Goal: Information Seeking & Learning: Learn about a topic

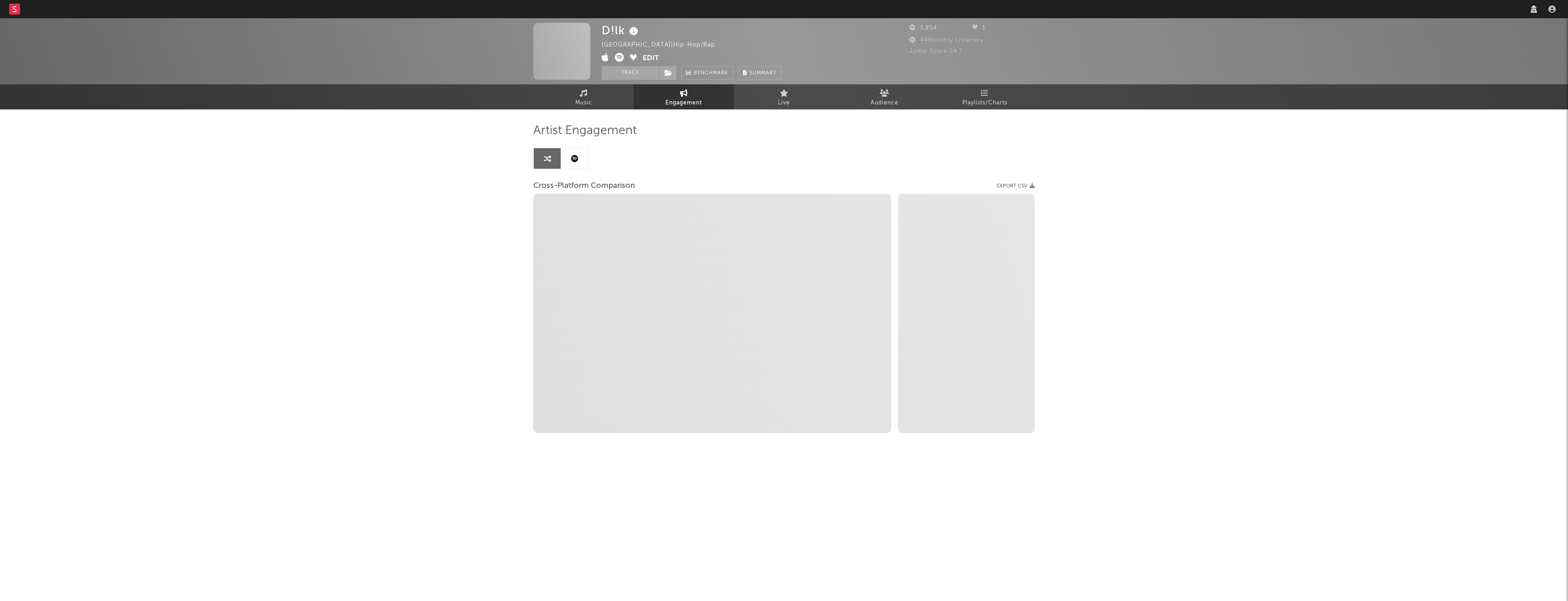
select select "1w"
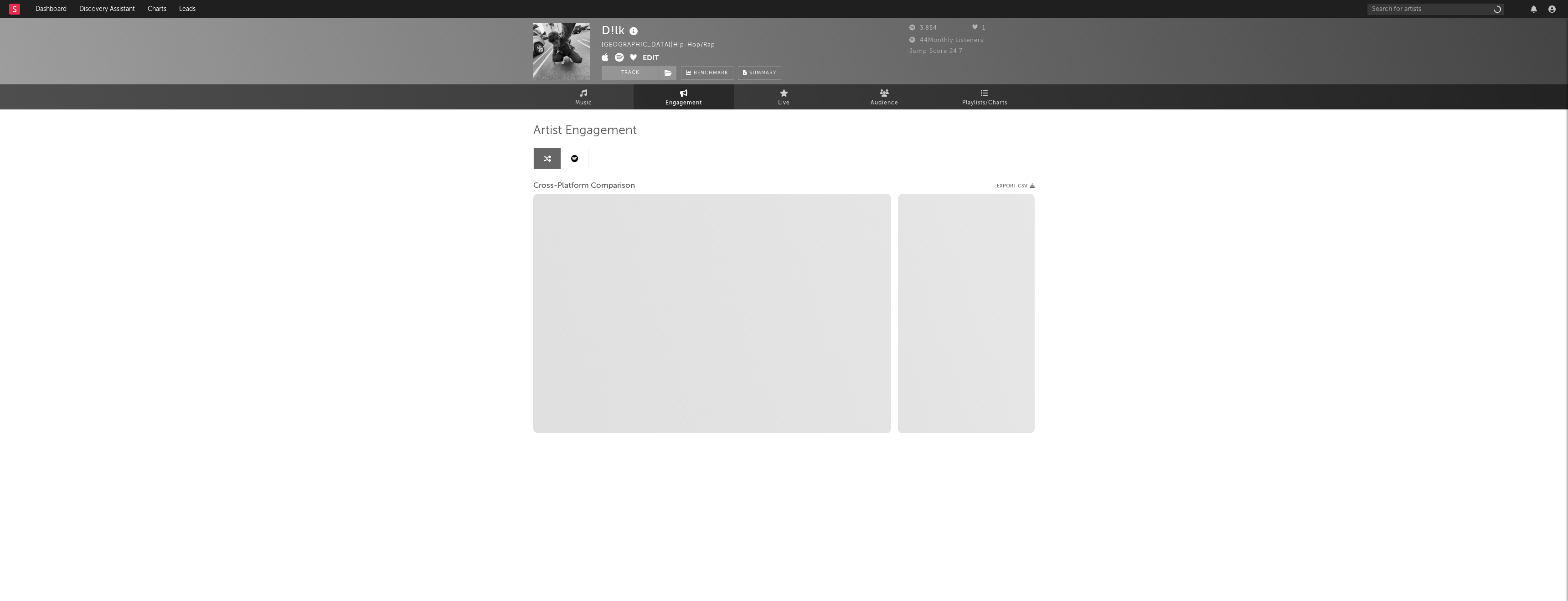
select select "1m"
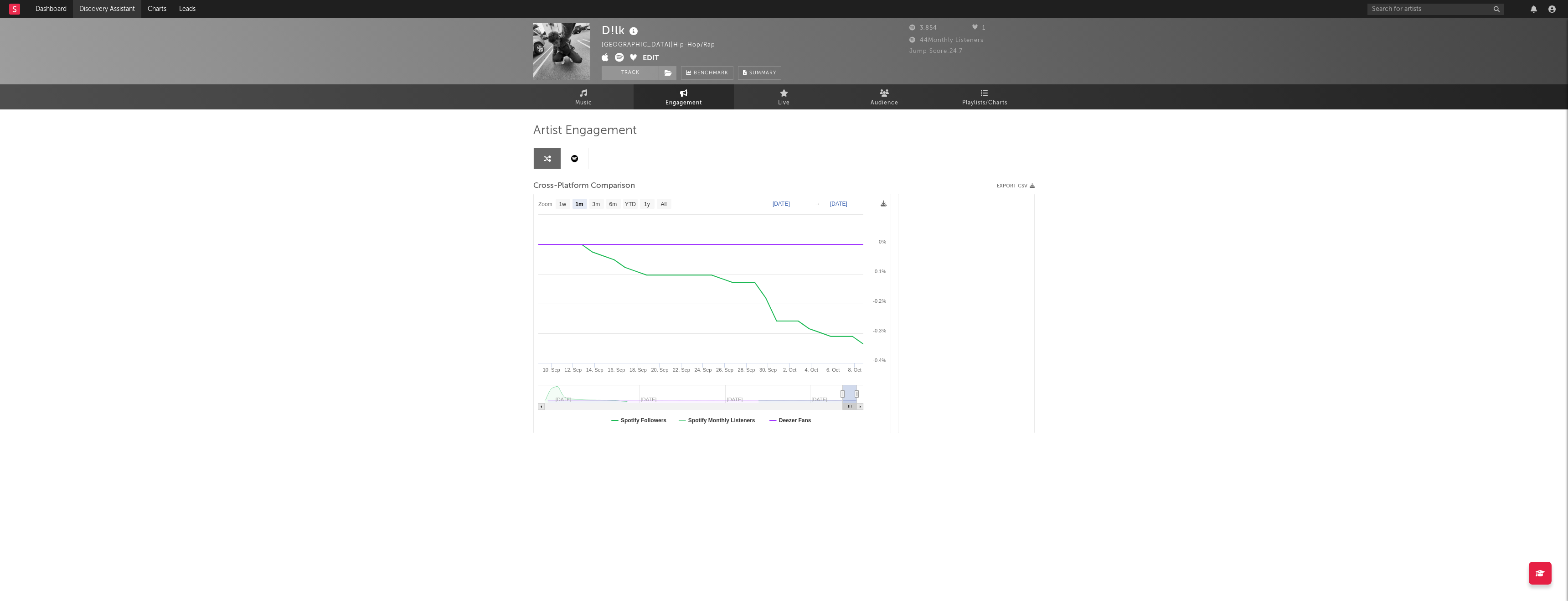
click at [124, 3] on link "Discovery Assistant" at bounding box center [107, 9] width 68 height 18
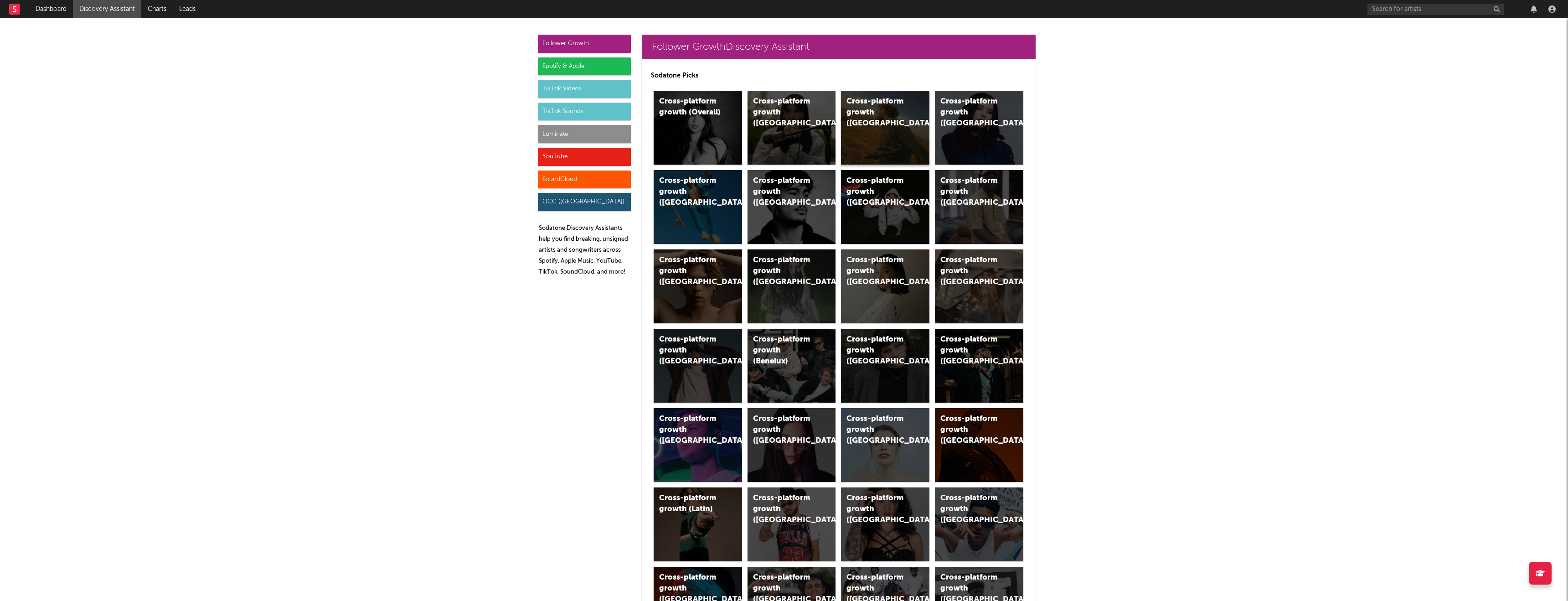
click at [852, 156] on div "Cross-platform growth ([GEOGRAPHIC_DATA])" at bounding box center [884, 127] width 88 height 74
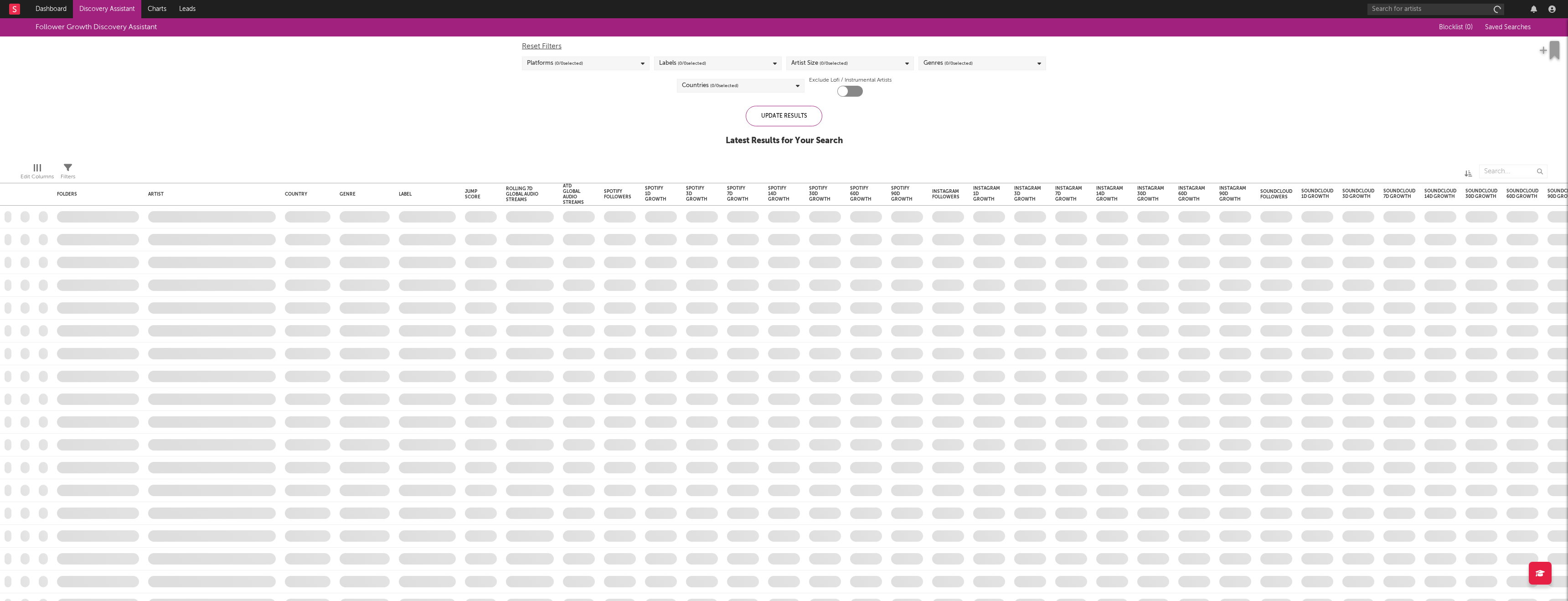
checkbox input "true"
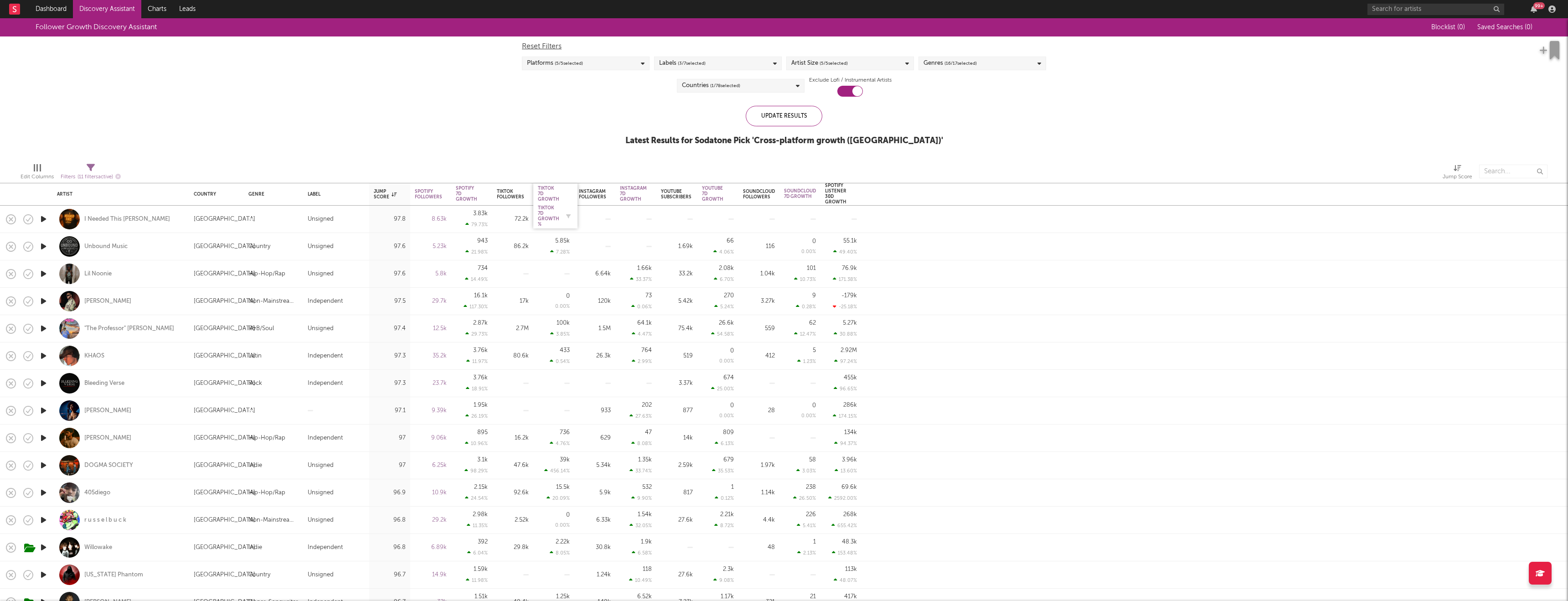
click at [546, 210] on div "Tiktok 7D Growth %" at bounding box center [548, 216] width 21 height 22
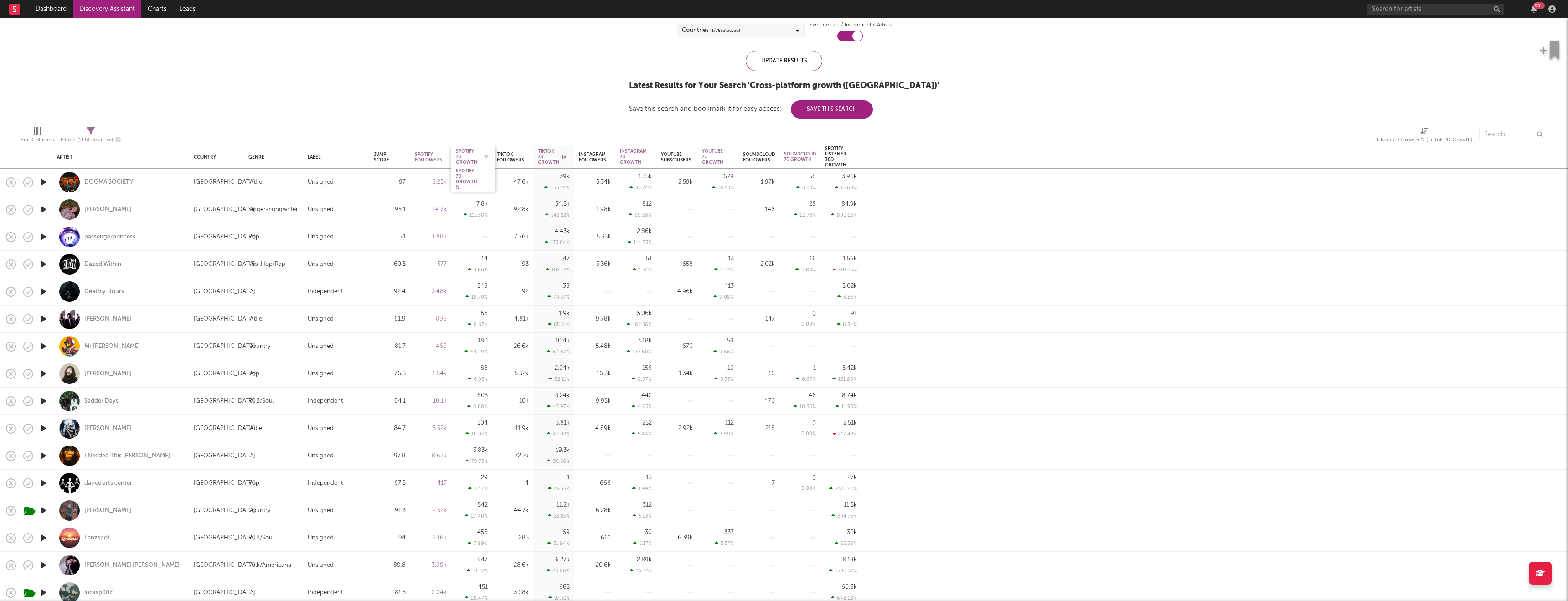
click at [466, 158] on div "Spotify 7D Growth" at bounding box center [466, 157] width 21 height 16
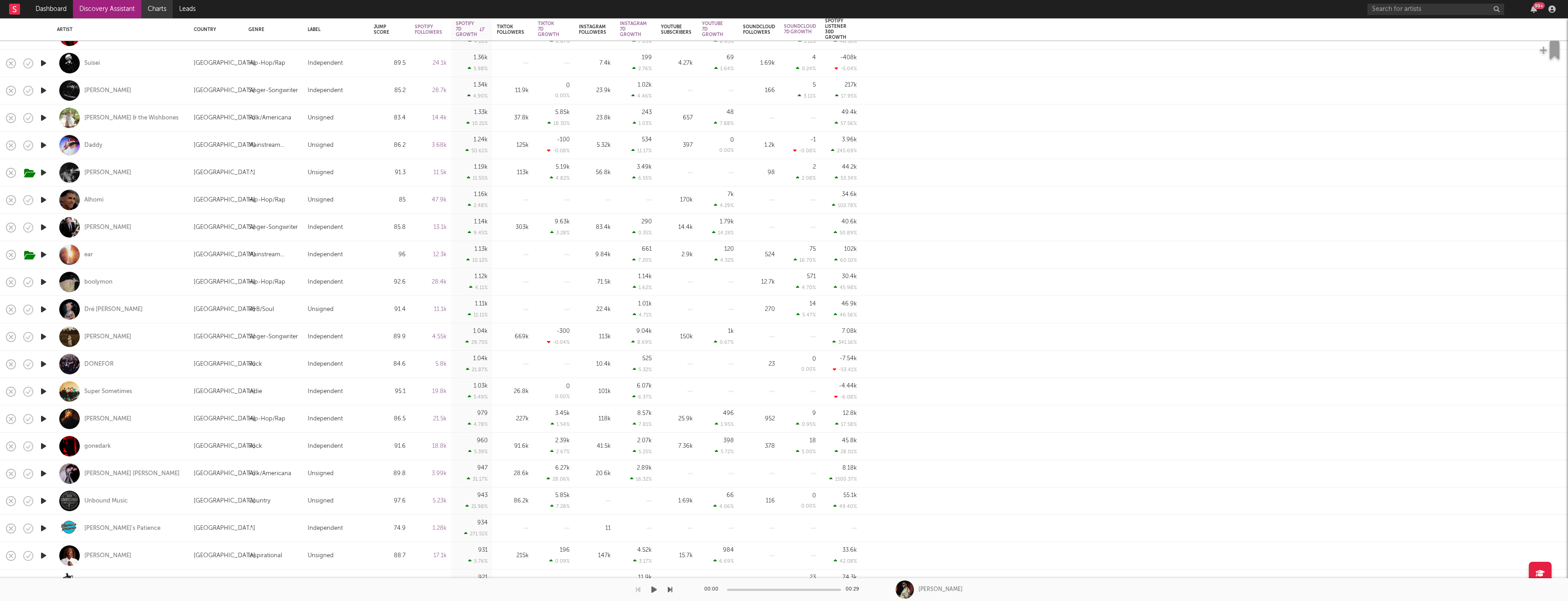
click at [157, 7] on link "Charts" at bounding box center [156, 9] width 31 height 18
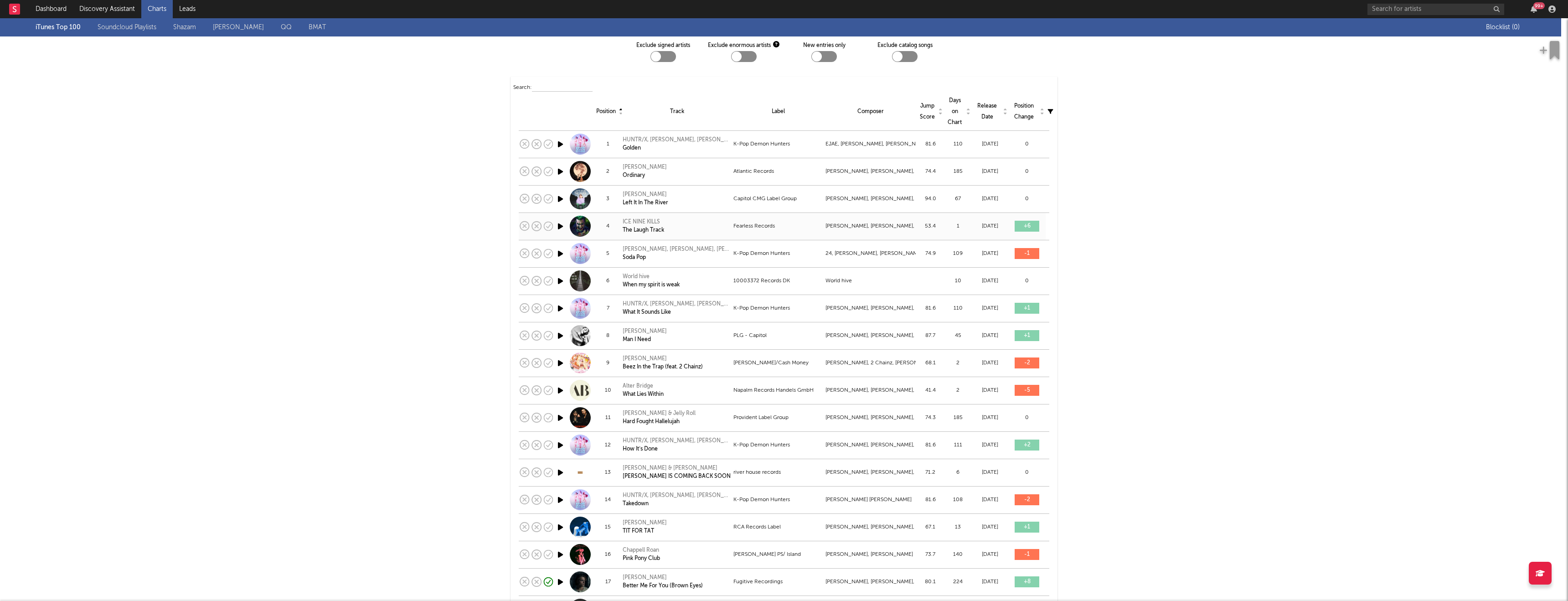
scroll to position [43, 0]
click at [123, 5] on link "Discovery Assistant" at bounding box center [107, 9] width 68 height 18
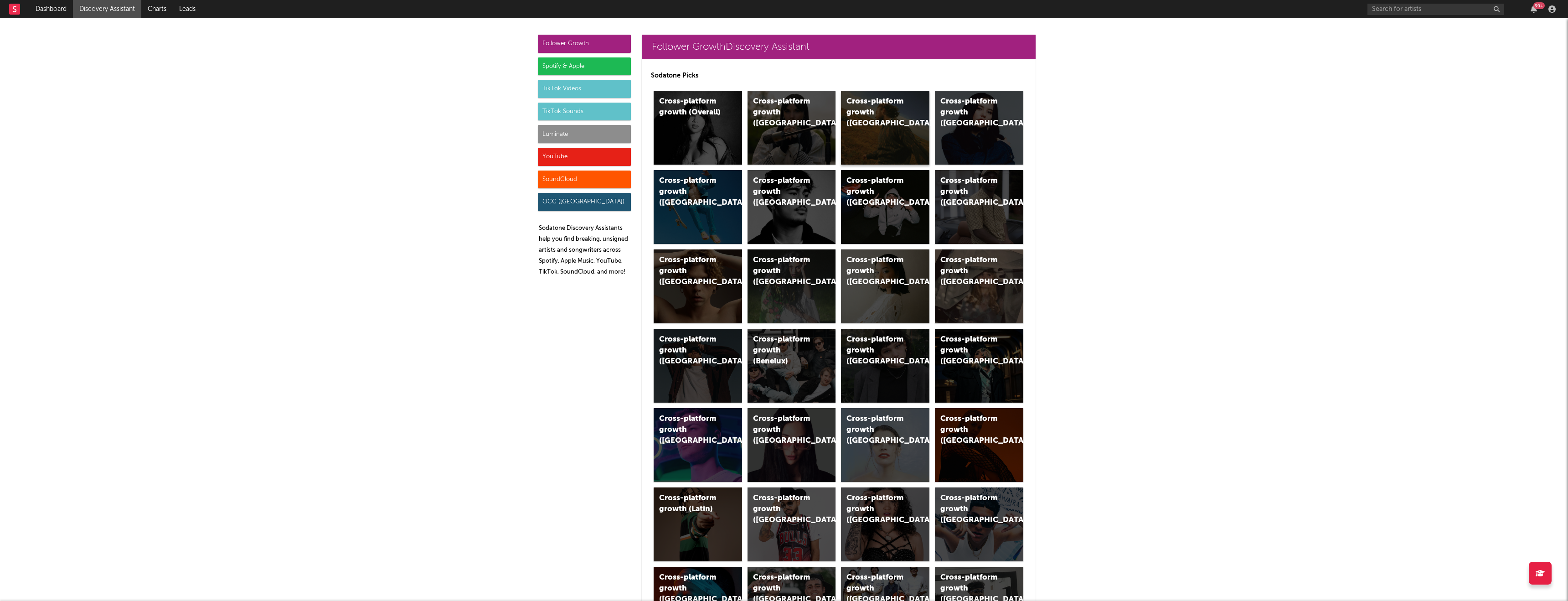
click at [861, 147] on div "Cross-platform growth ([GEOGRAPHIC_DATA])" at bounding box center [884, 127] width 88 height 74
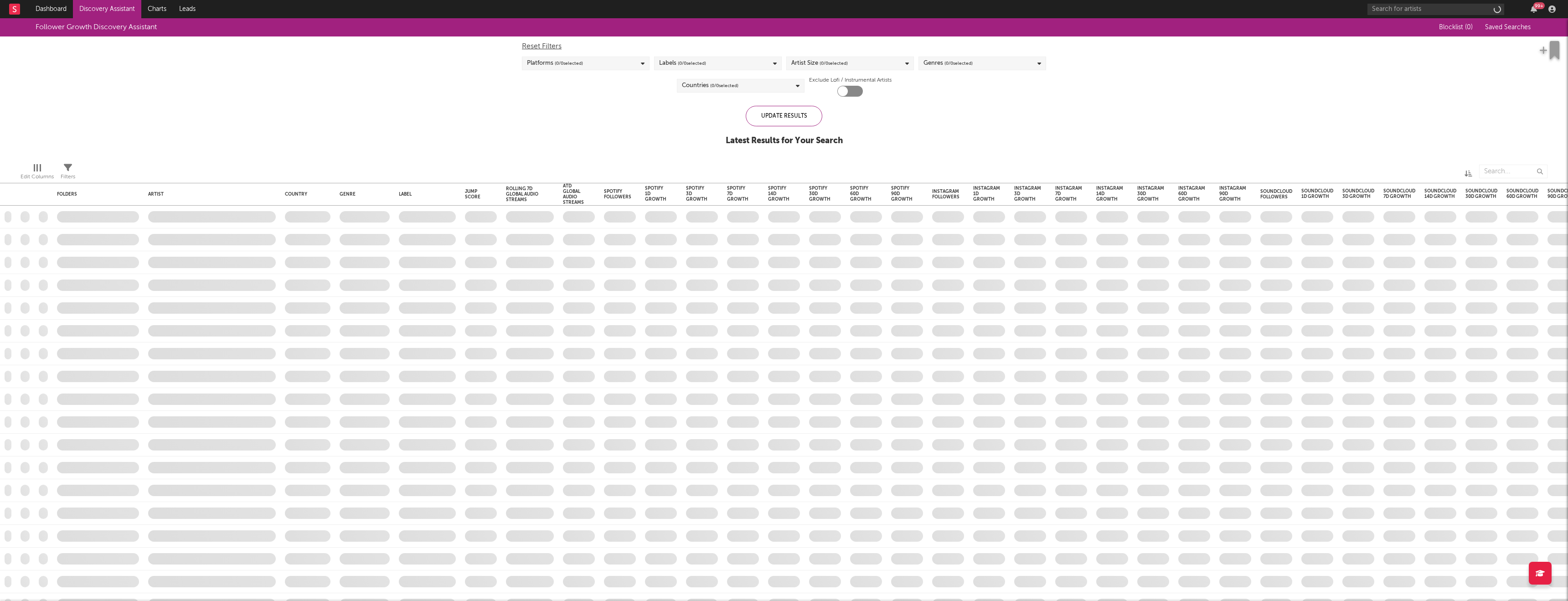
checkbox input "true"
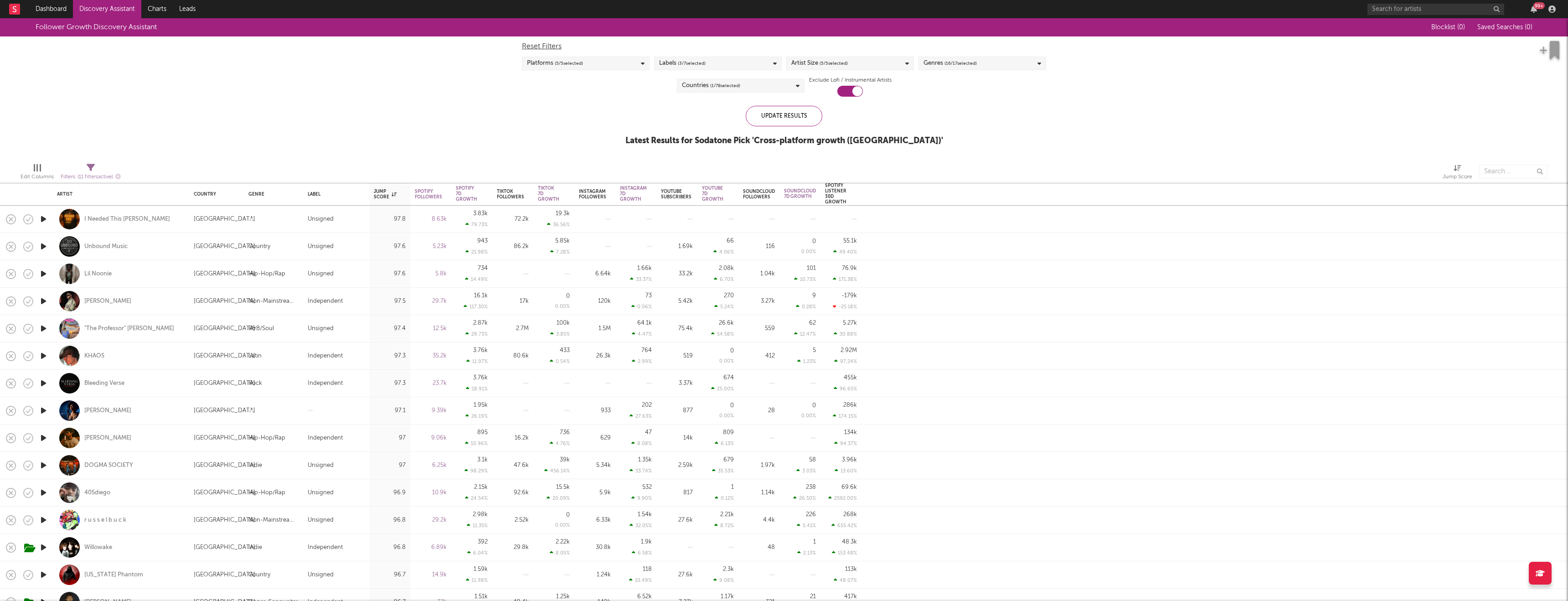
click at [934, 70] on div "Genres ( 16 / 17 selected)" at bounding box center [982, 64] width 127 height 14
click at [959, 80] on button "Select All" at bounding box center [982, 78] width 117 height 11
click at [124, 7] on link "Discovery Assistant" at bounding box center [107, 9] width 68 height 18
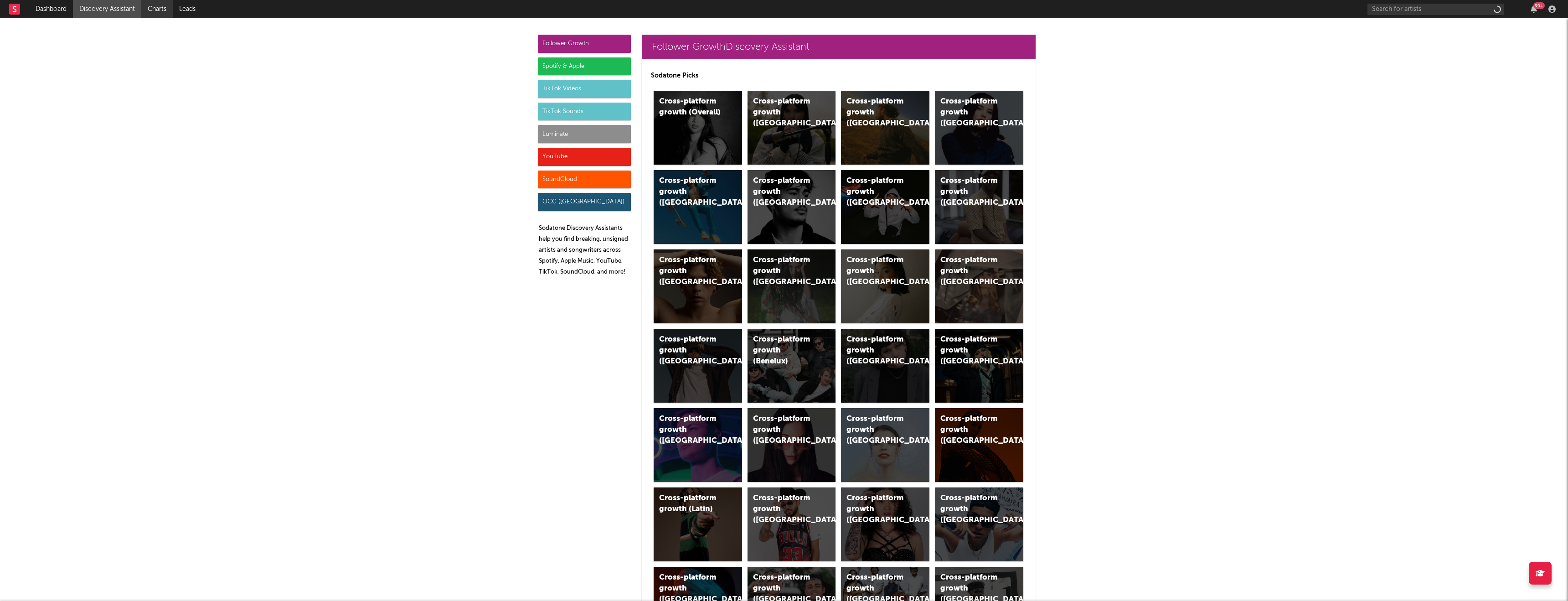
click at [162, 7] on link "Charts" at bounding box center [156, 9] width 31 height 18
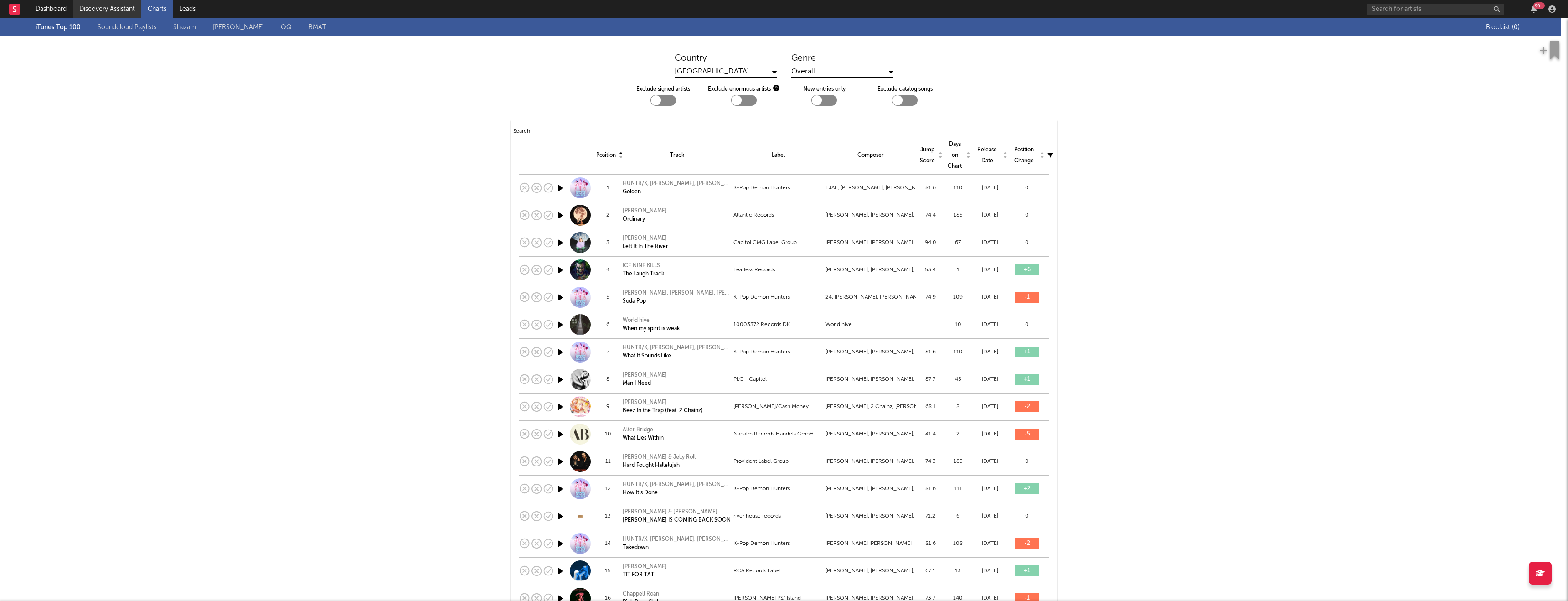
click at [114, 6] on link "Discovery Assistant" at bounding box center [107, 9] width 68 height 18
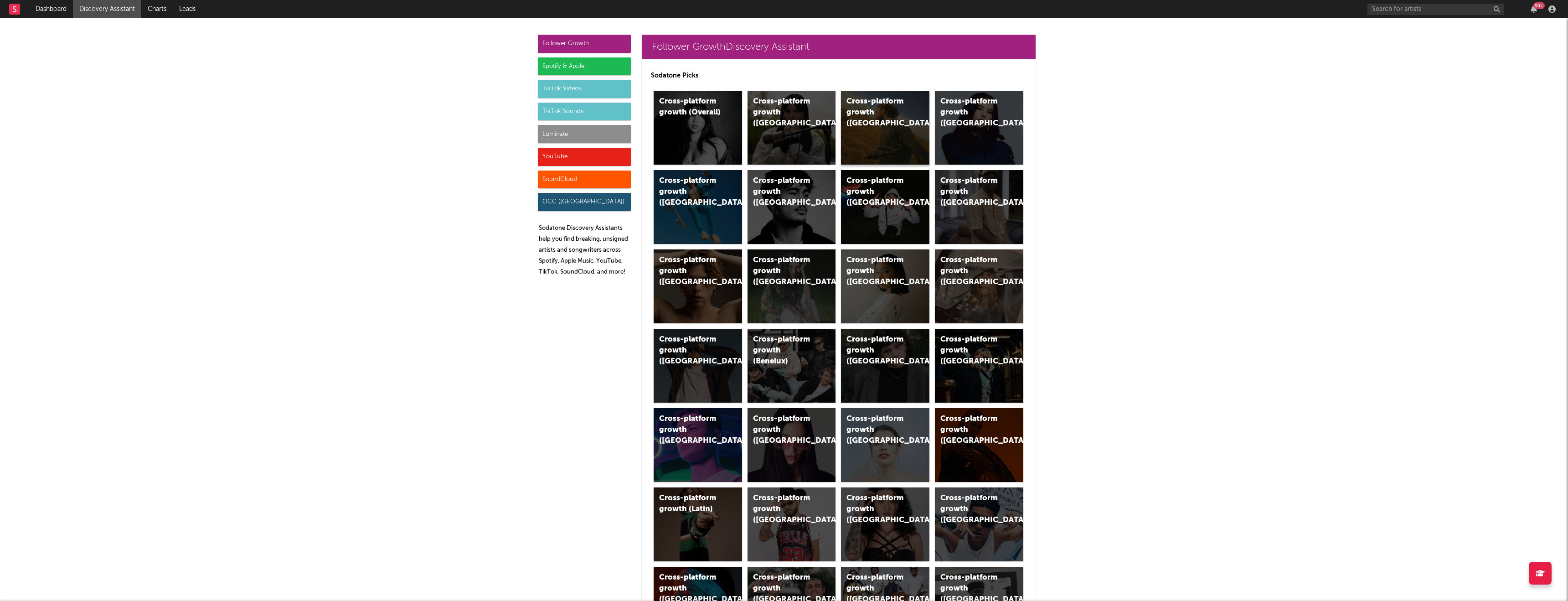
click at [884, 159] on div "Cross-platform growth ([GEOGRAPHIC_DATA])" at bounding box center [884, 127] width 88 height 74
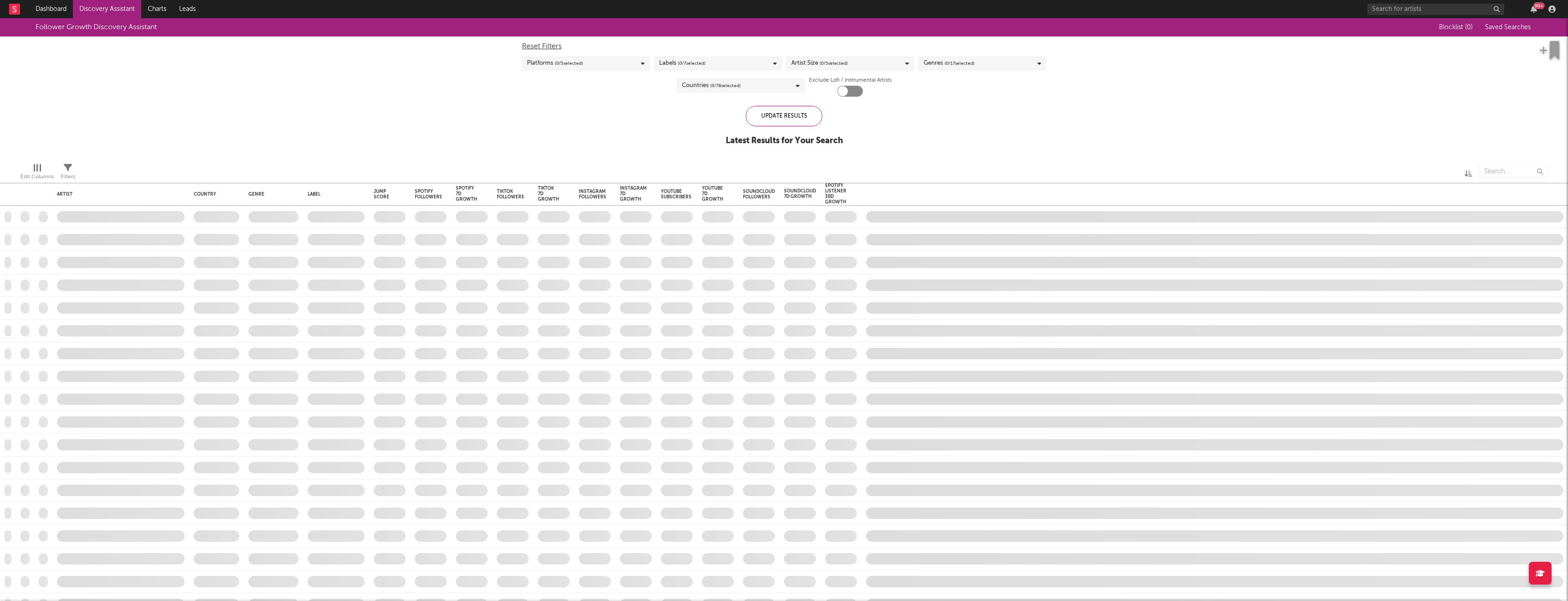
checkbox input "true"
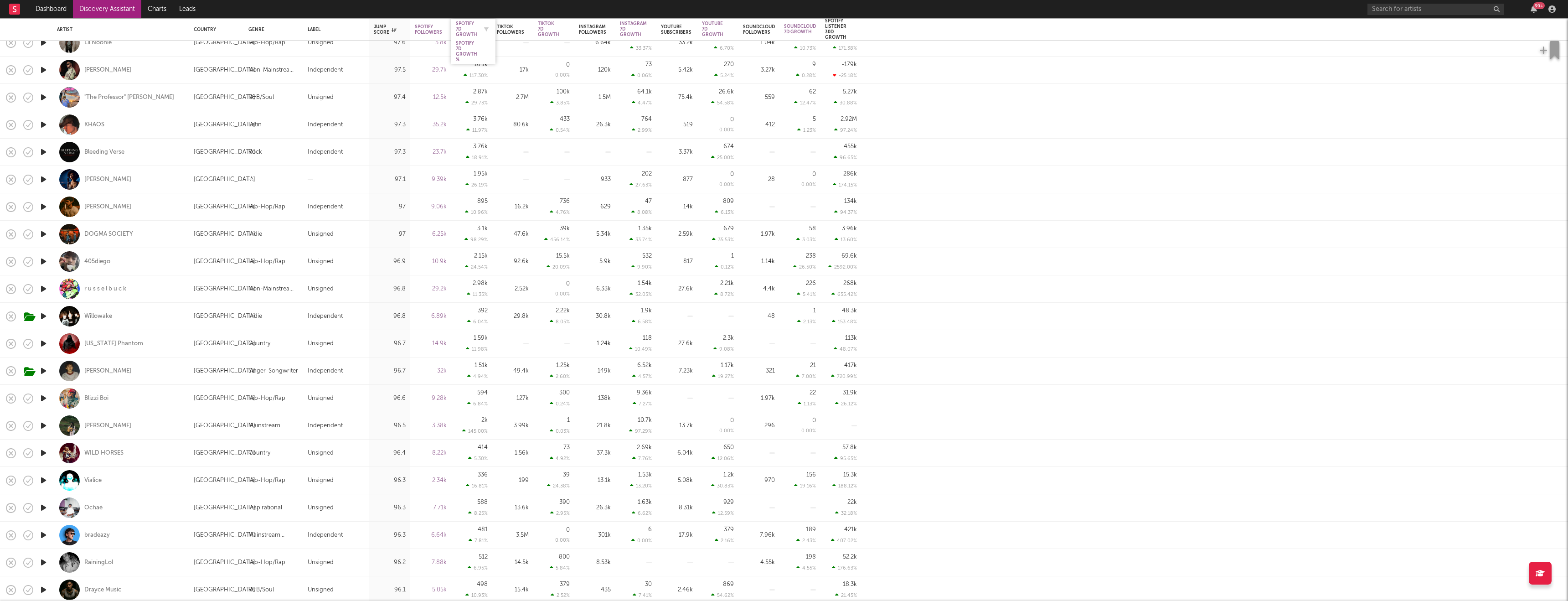
click at [469, 28] on div "Spotify 7D Growth" at bounding box center [466, 28] width 21 height 16
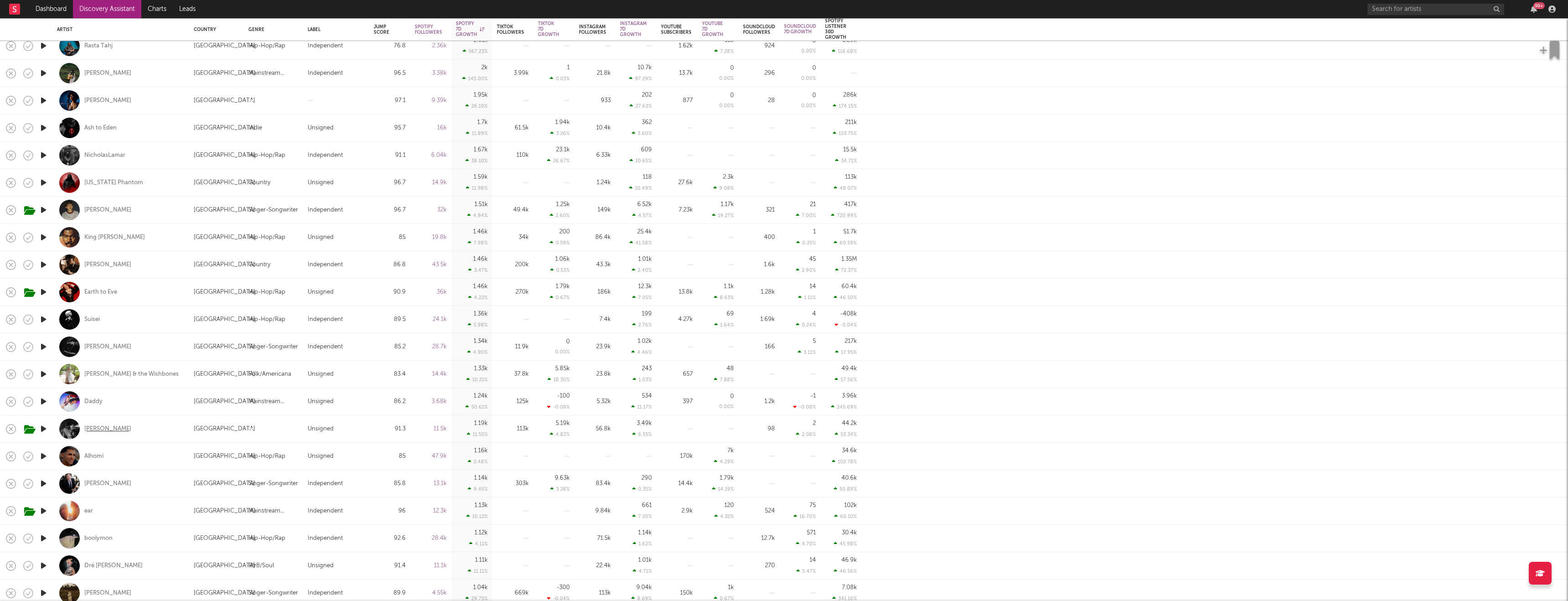
click at [104, 432] on div "[PERSON_NAME]" at bounding box center [107, 429] width 47 height 8
click at [547, 50] on div "Tiktok 7D Growth %" at bounding box center [548, 51] width 21 height 22
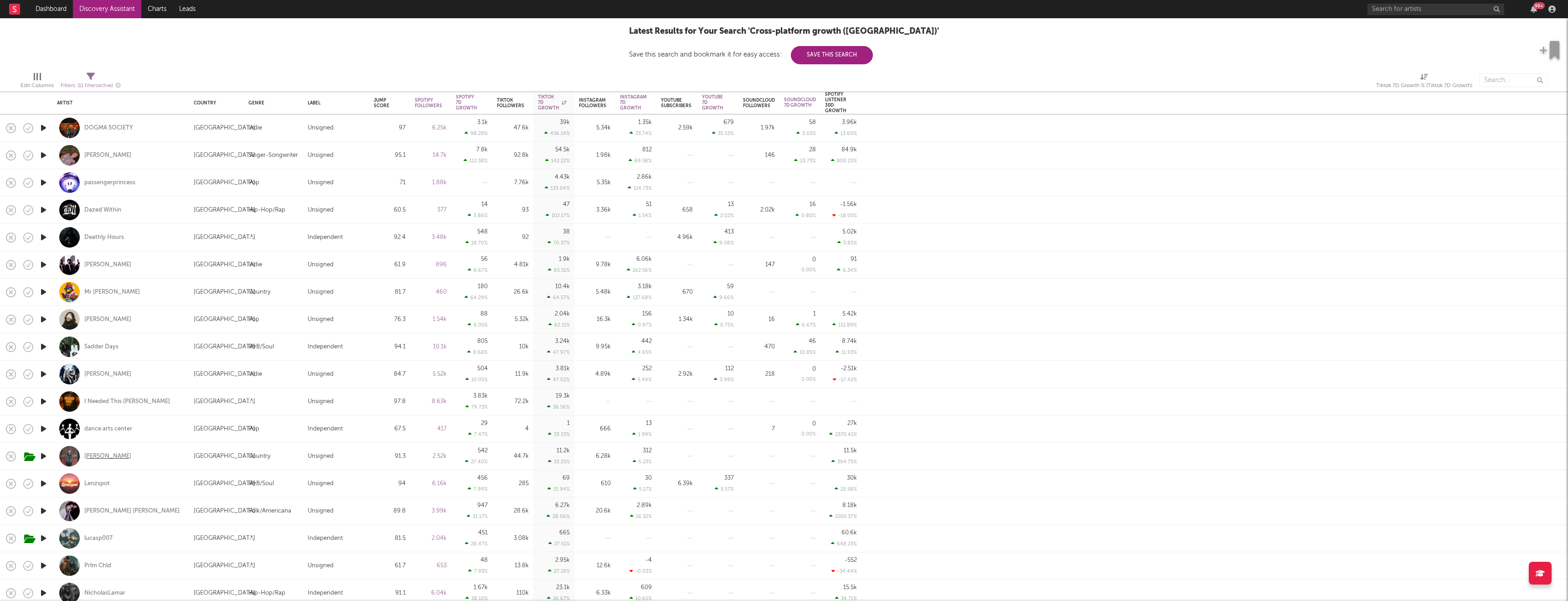
click at [107, 454] on div "[PERSON_NAME]" at bounding box center [107, 456] width 47 height 8
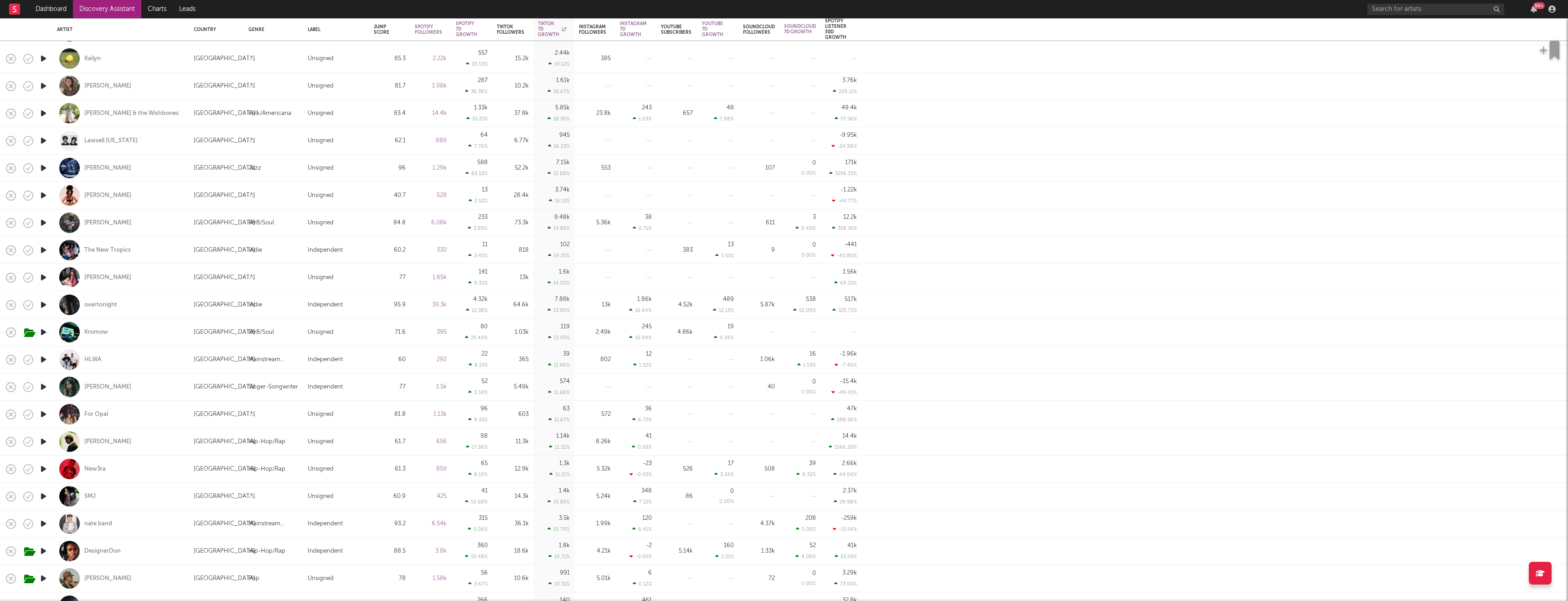
click at [133, 6] on link "Discovery Assistant" at bounding box center [107, 9] width 68 height 18
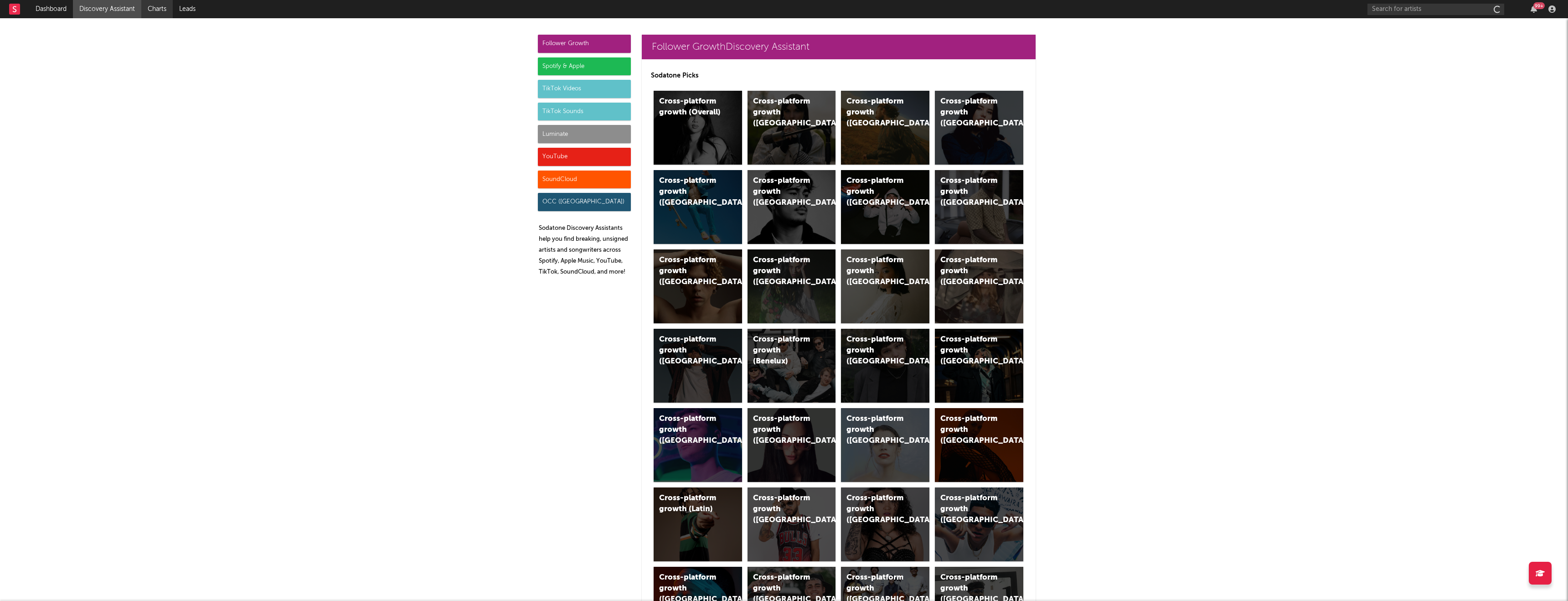
click at [167, 9] on link "Charts" at bounding box center [156, 9] width 31 height 18
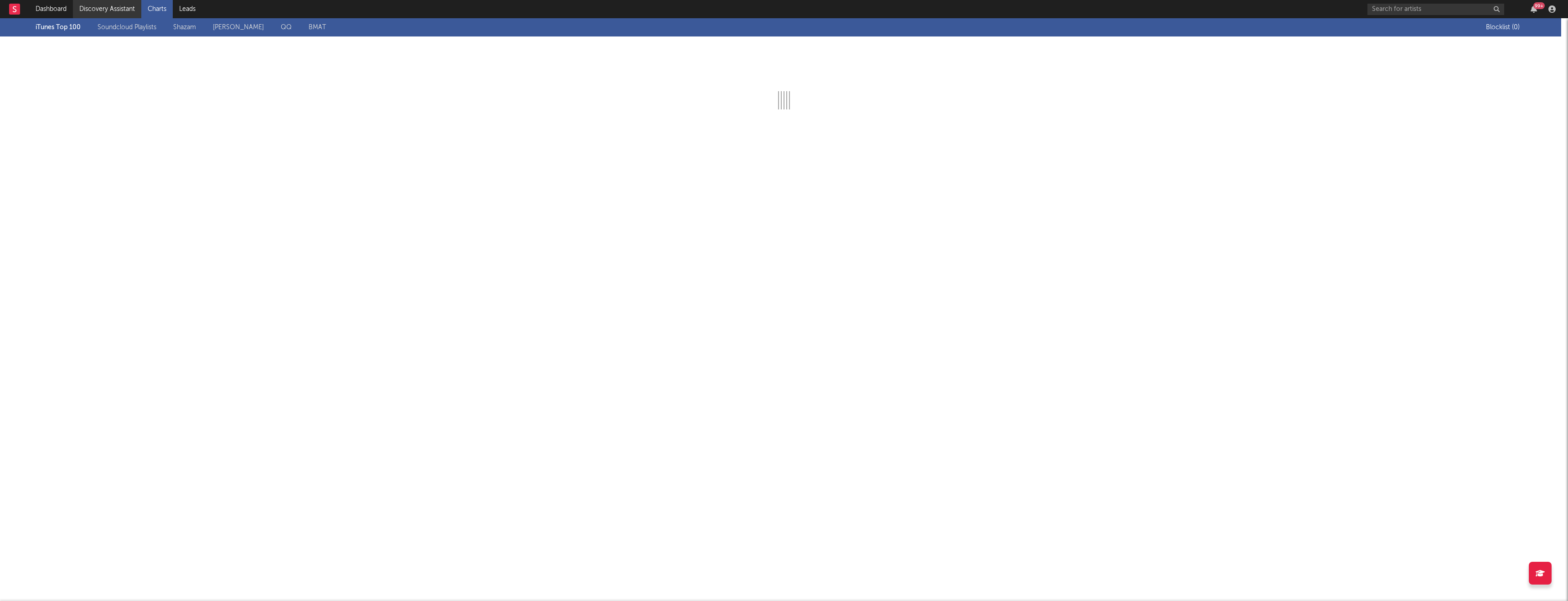
click at [130, 13] on link "Discovery Assistant" at bounding box center [107, 9] width 68 height 18
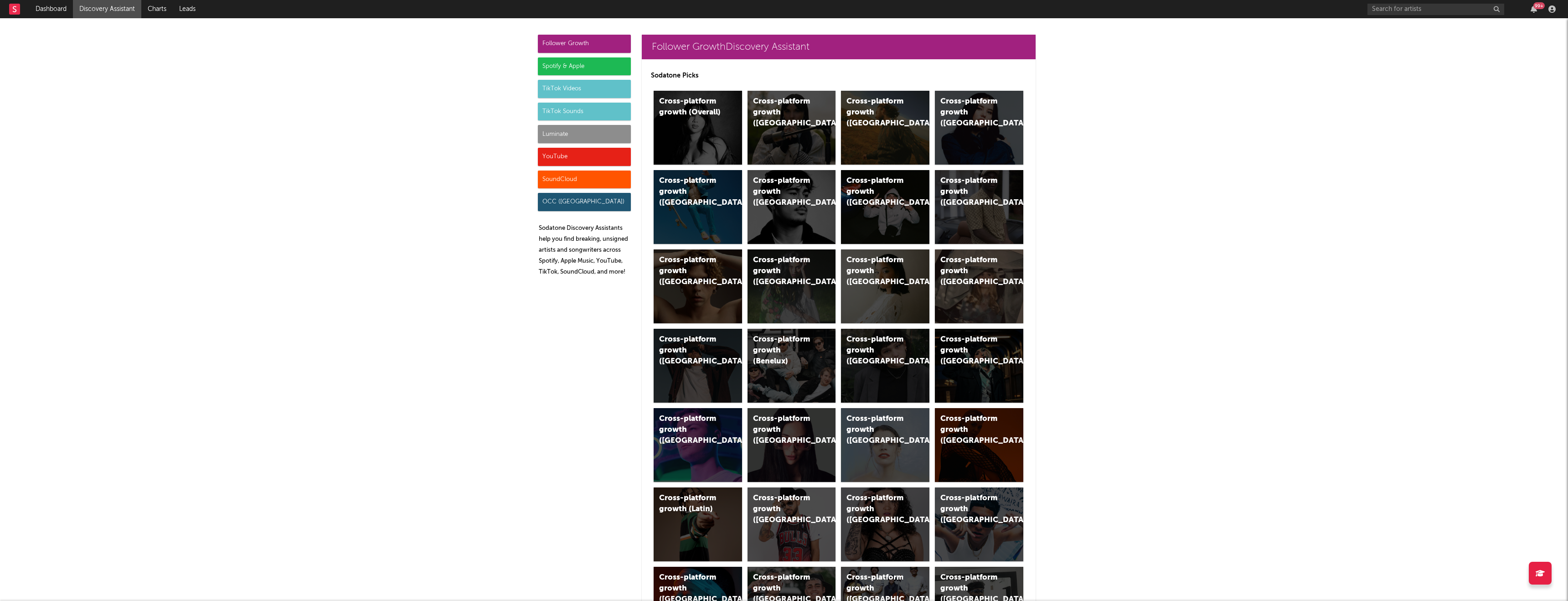
click at [572, 137] on div "Luminate" at bounding box center [584, 134] width 93 height 18
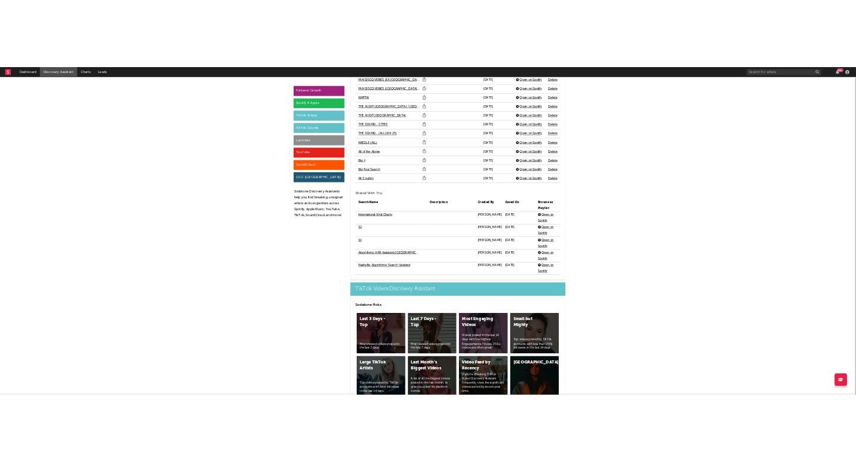
scroll to position [5753, 0]
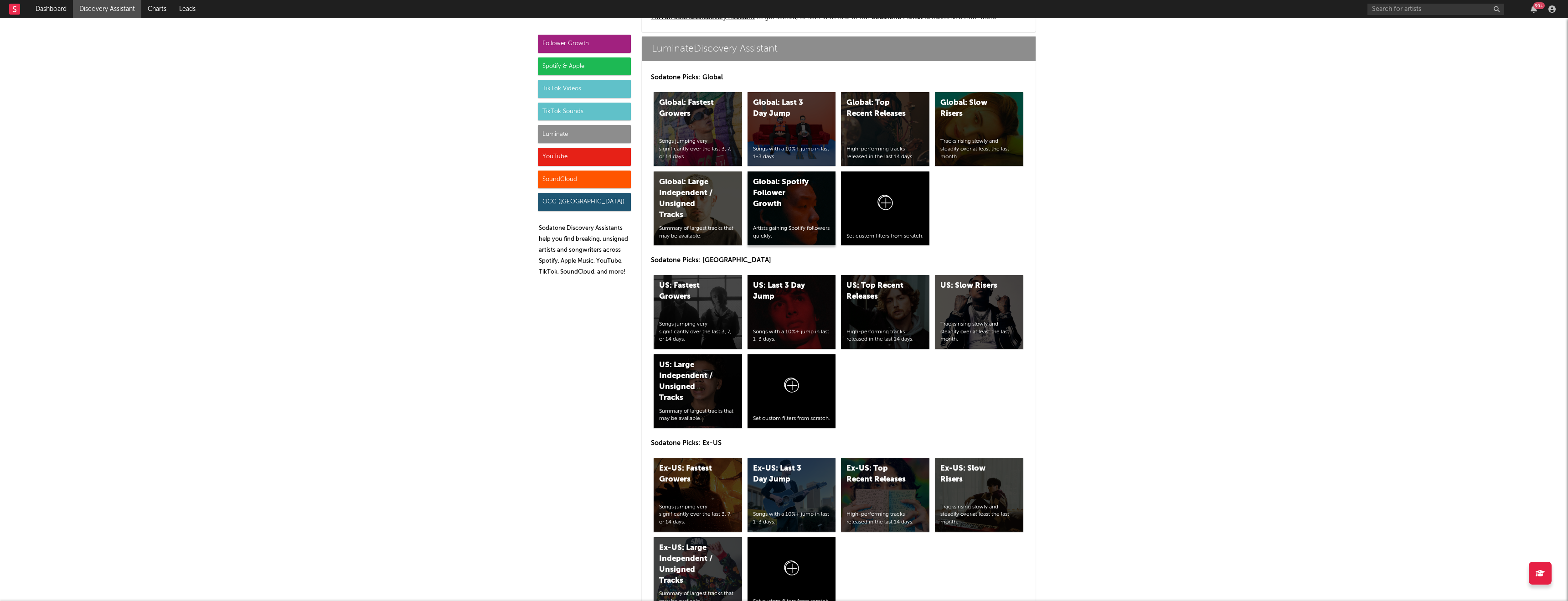
click at [759, 190] on div "Global: Spotify Follower Growth" at bounding box center [784, 193] width 62 height 33
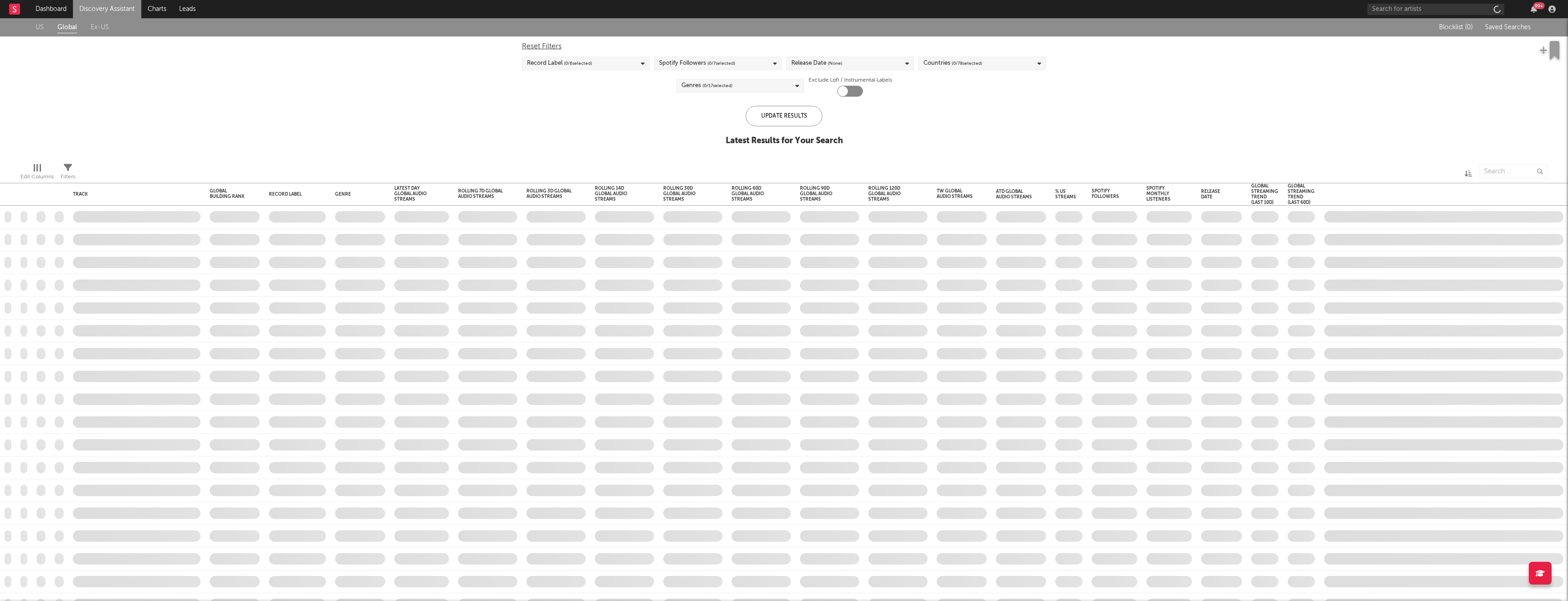
checkbox input "true"
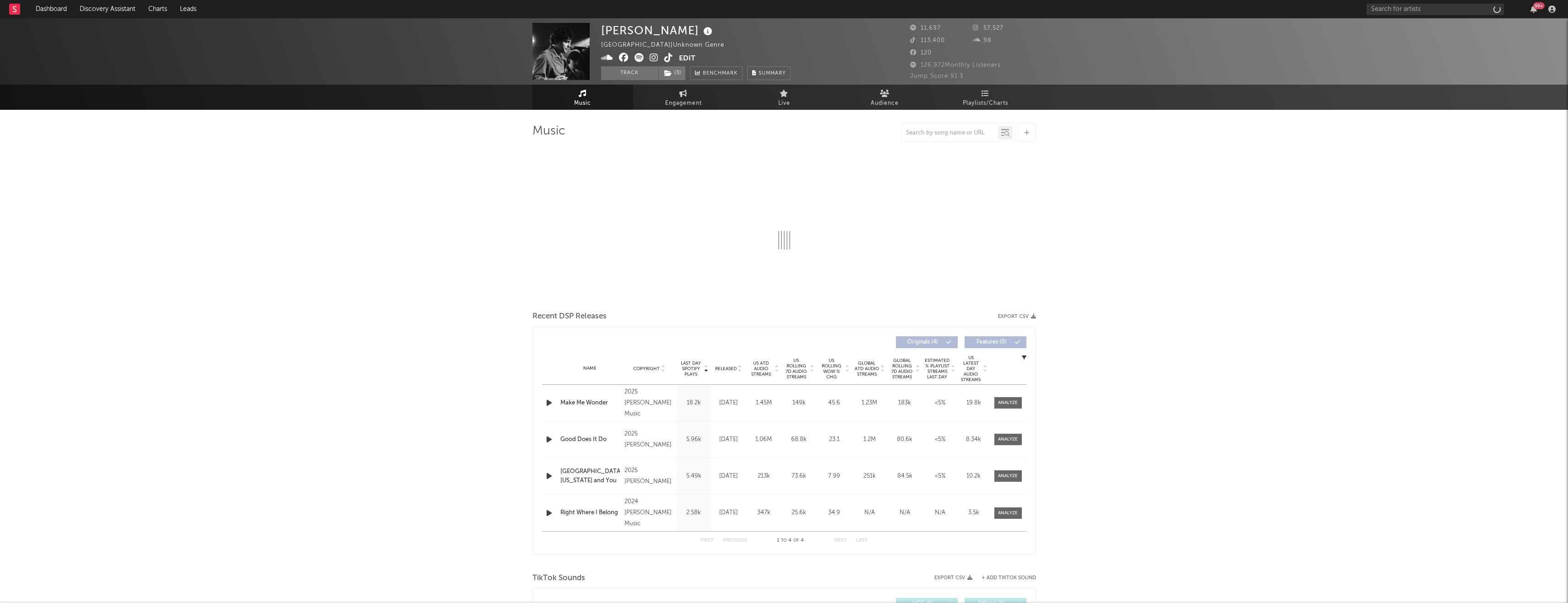
select select "6m"
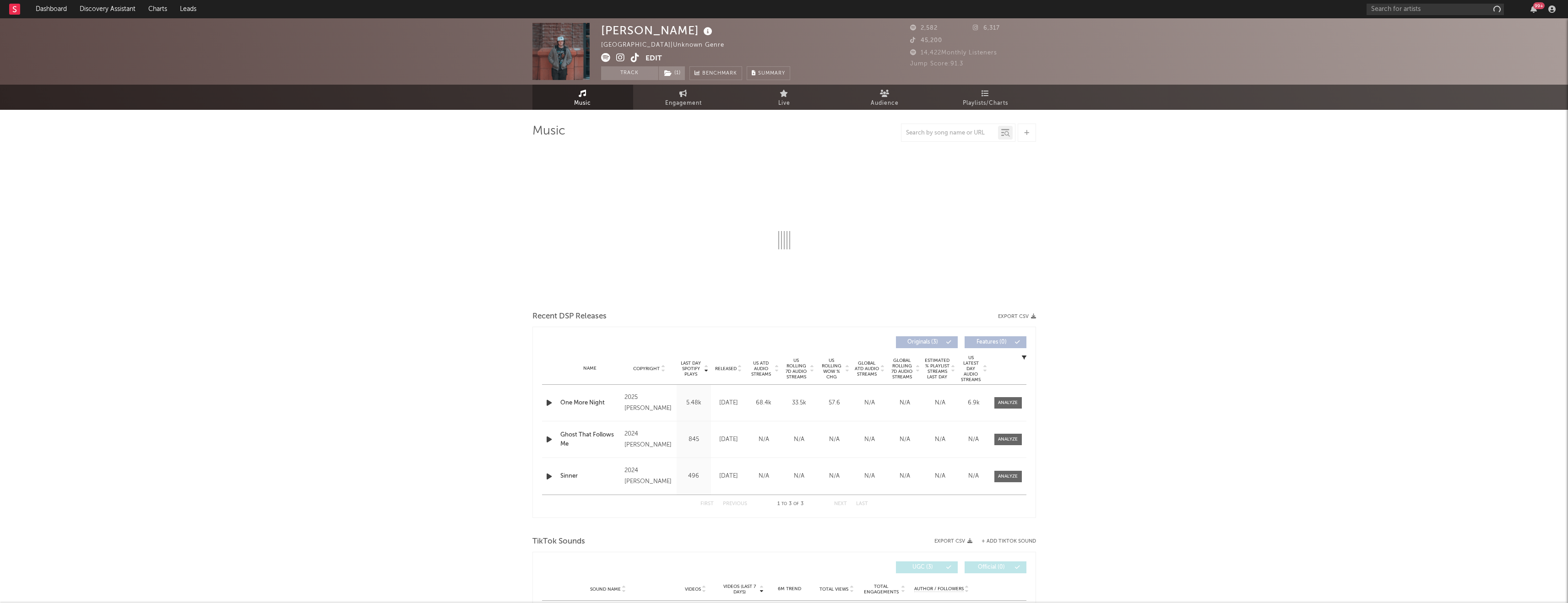
select select "1w"
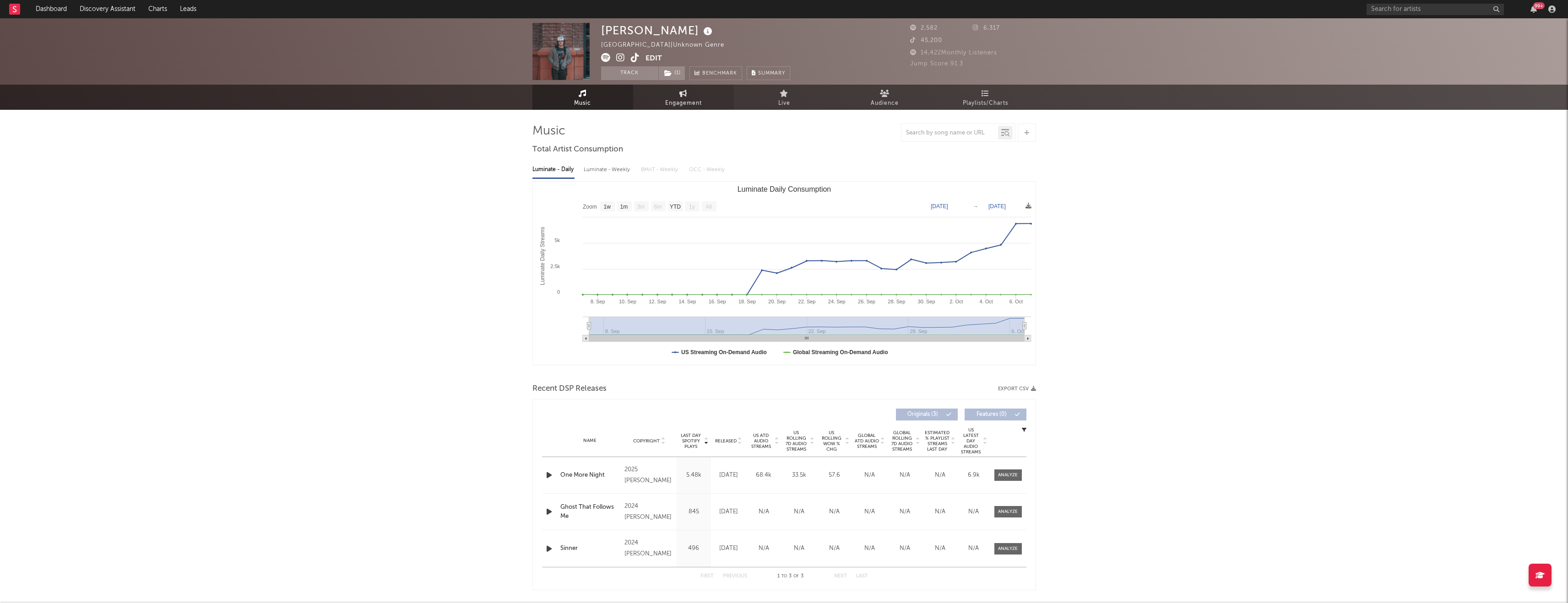
click at [683, 94] on icon at bounding box center [683, 93] width 8 height 8
select select "1w"
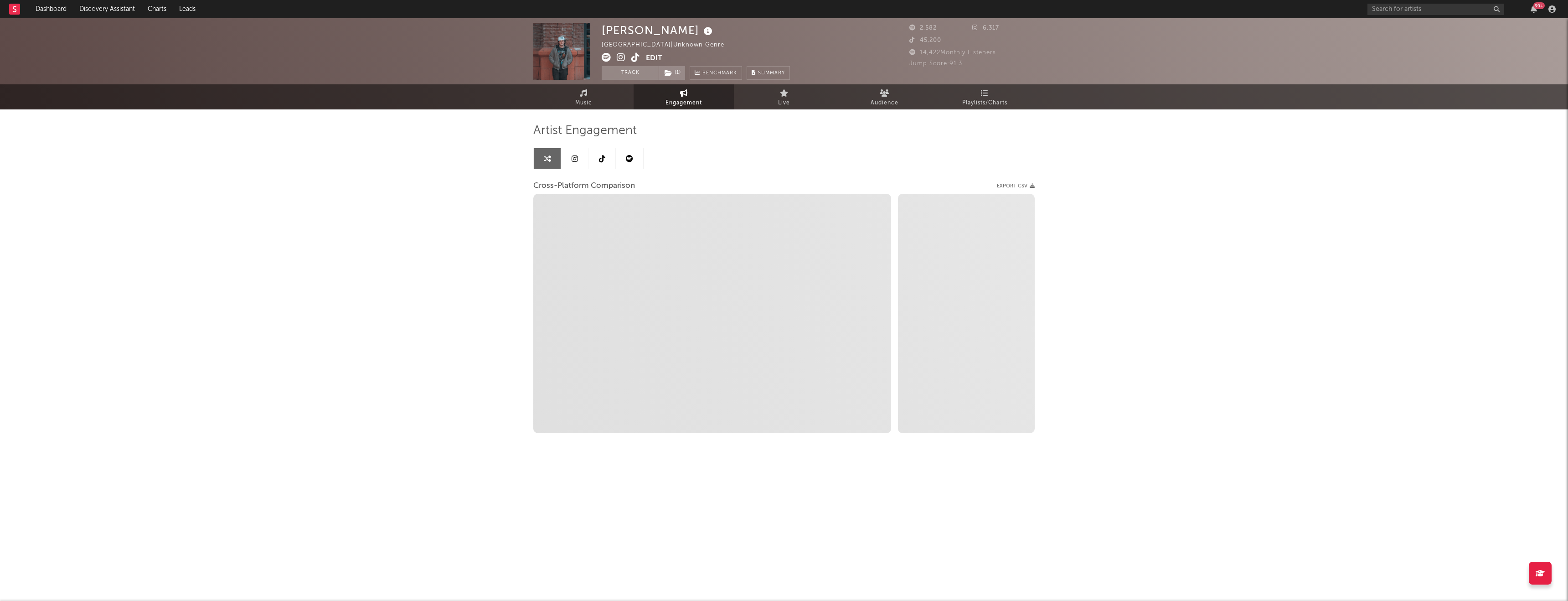
select select "1m"
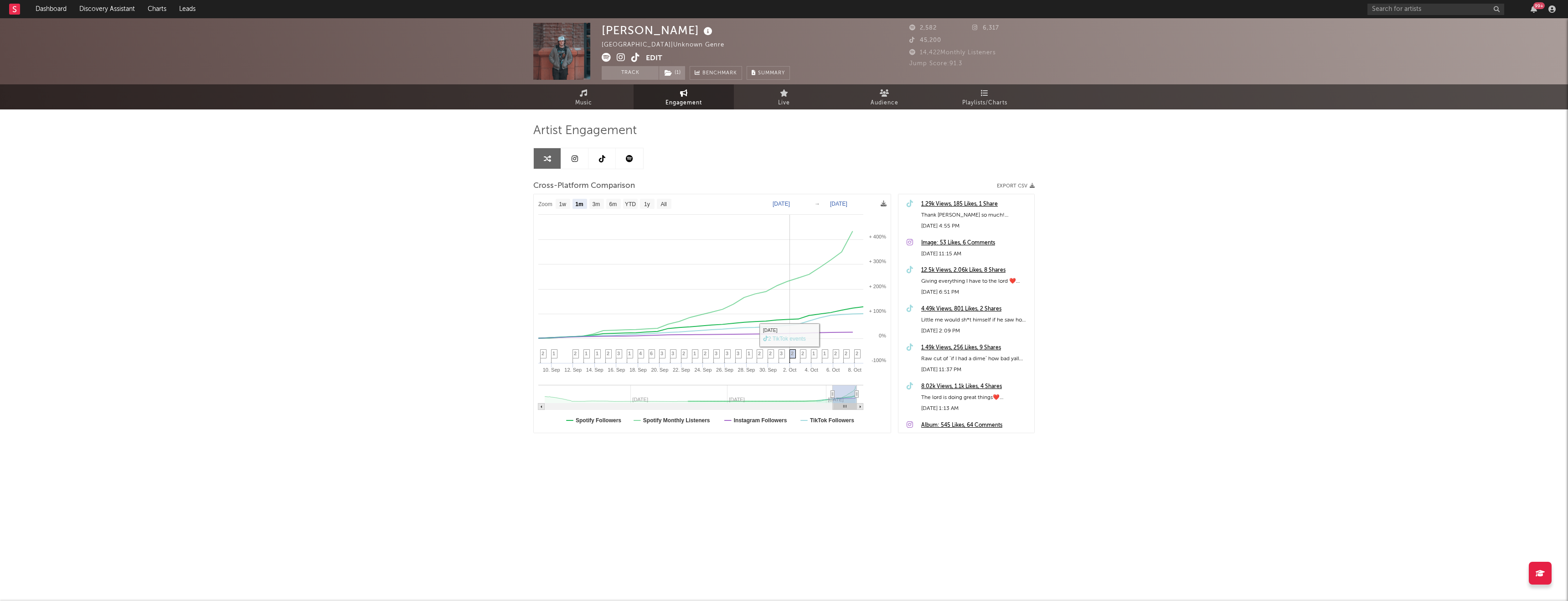
click at [795, 357] on icon at bounding box center [792, 357] width 6 height 14
